Goal: Task Accomplishment & Management: Use online tool/utility

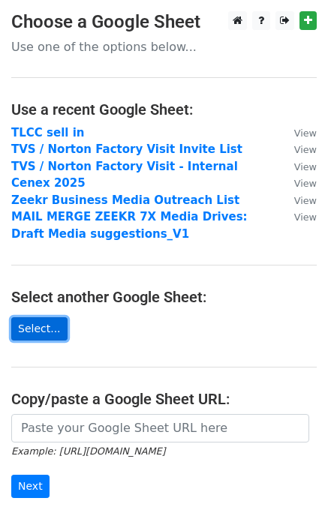
click at [48, 325] on link "Select..." at bounding box center [39, 328] width 56 height 23
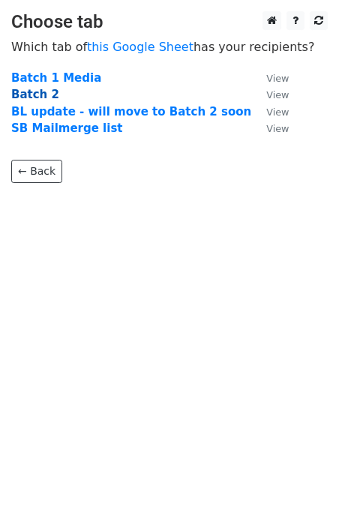
click at [46, 97] on strong "Batch 2" at bounding box center [35, 95] width 48 height 14
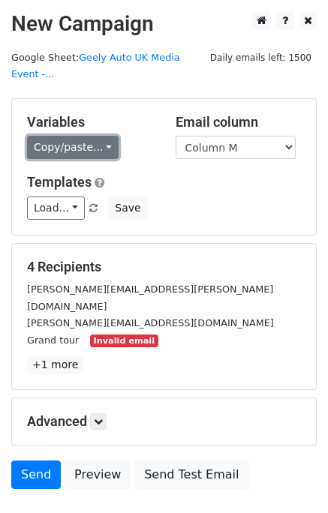
click at [64, 146] on link "Copy/paste..." at bounding box center [73, 147] width 92 height 23
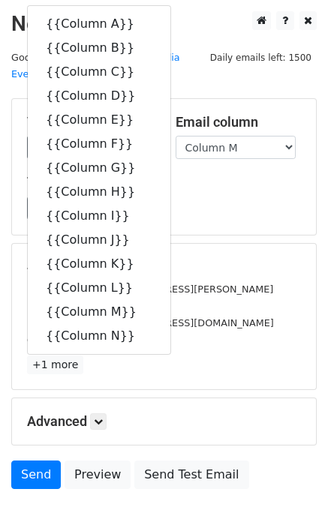
click at [201, 268] on h5 "4 Recipients" at bounding box center [164, 267] width 274 height 17
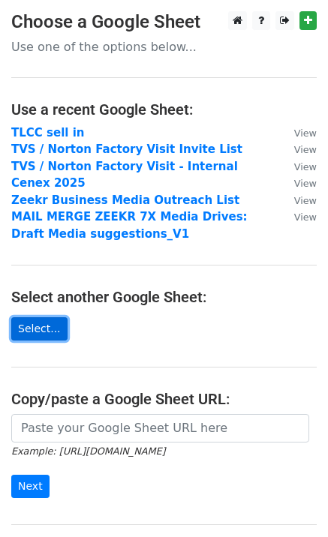
click at [49, 326] on link "Select..." at bounding box center [39, 328] width 56 height 23
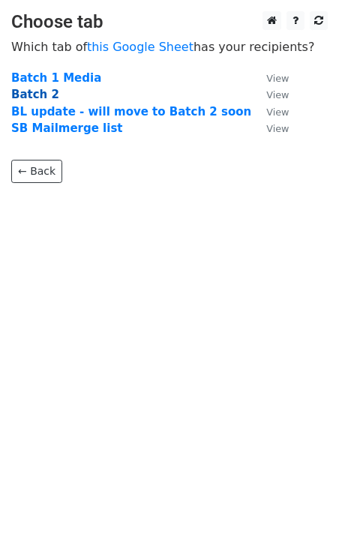
click at [42, 95] on strong "Batch 2" at bounding box center [35, 95] width 48 height 14
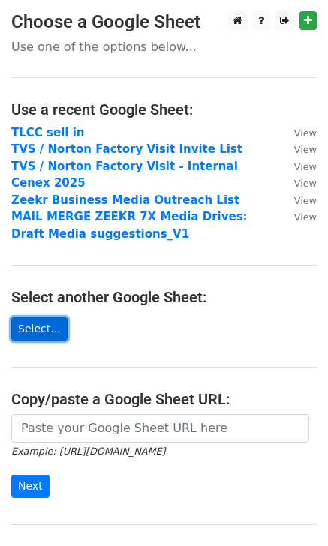
click at [47, 324] on link "Select..." at bounding box center [39, 328] width 56 height 23
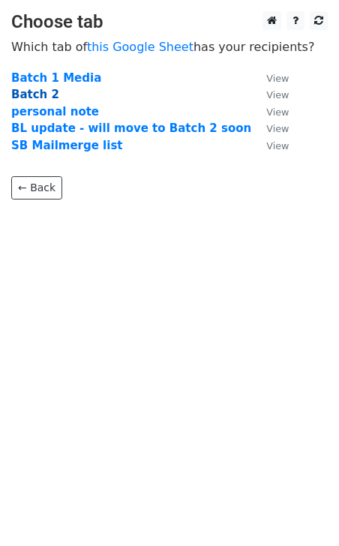
click at [37, 96] on strong "Batch 2" at bounding box center [35, 95] width 48 height 14
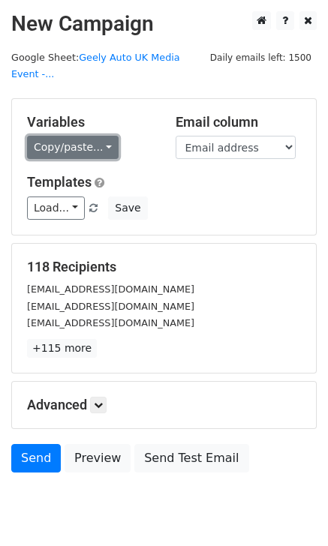
click at [95, 143] on link "Copy/paste..." at bounding box center [73, 147] width 92 height 23
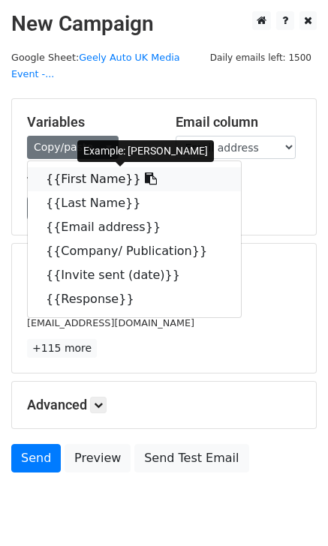
click at [91, 185] on link "{{First Name}}" at bounding box center [134, 179] width 213 height 24
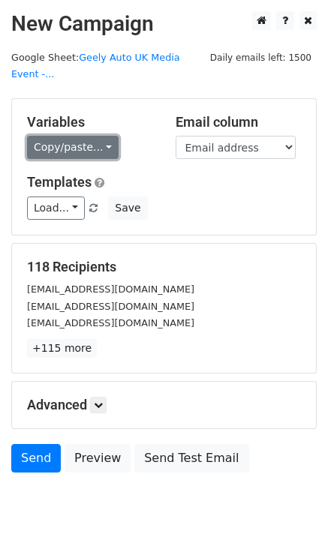
click at [81, 147] on link "Copy/paste..." at bounding box center [73, 147] width 92 height 23
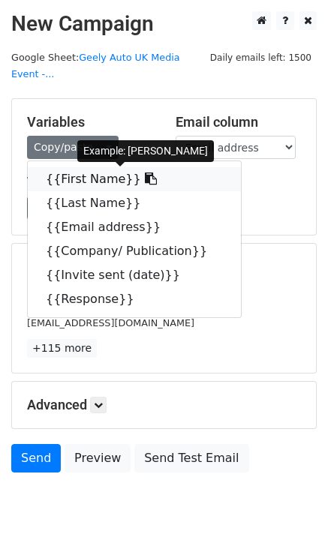
click at [68, 186] on link "{{First Name}}" at bounding box center [134, 179] width 213 height 24
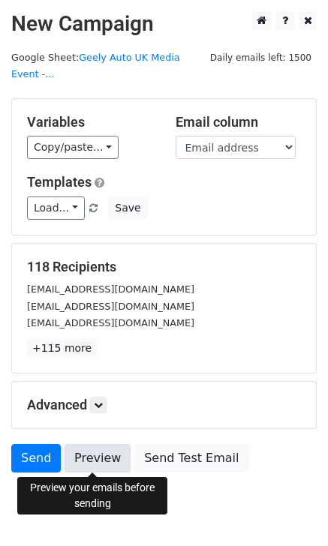
click at [86, 459] on link "Preview" at bounding box center [98, 458] width 66 height 29
click at [88, 463] on link "Preview" at bounding box center [98, 458] width 66 height 29
click at [86, 445] on link "Preview" at bounding box center [98, 458] width 66 height 29
click at [115, 463] on link "Preview" at bounding box center [98, 458] width 66 height 29
click at [101, 467] on link "Preview" at bounding box center [98, 458] width 66 height 29
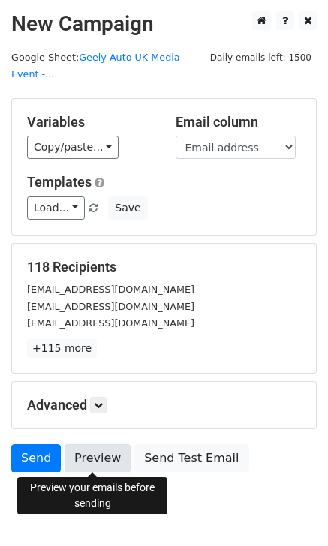
click at [113, 457] on link "Preview" at bounding box center [98, 458] width 66 height 29
click at [107, 464] on link "Preview" at bounding box center [98, 458] width 66 height 29
click at [107, 446] on link "Preview" at bounding box center [98, 458] width 66 height 29
